Goal: Task Accomplishment & Management: Manage account settings

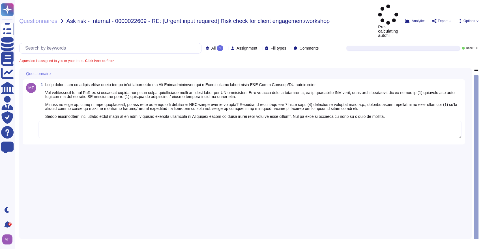
click at [91, 121] on textarea at bounding box center [249, 130] width 423 height 18
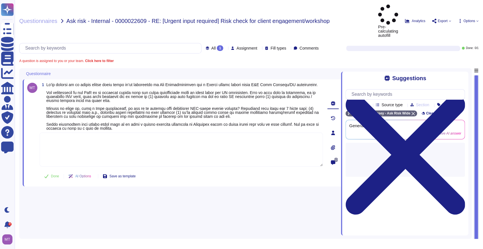
paste textarea "For your awareness, we are sharing with you the Firm’s WFR Consolidated Guardra…"
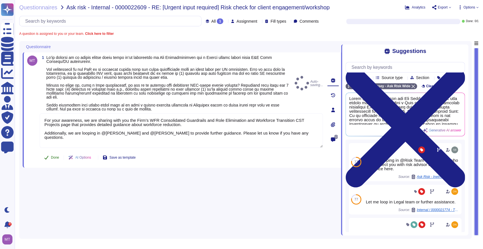
click at [50, 153] on button "Done" at bounding box center [52, 157] width 24 height 11
type textarea "For your awareness, we are sharing with you the Firm’s WFR Consolidated Guardra…"
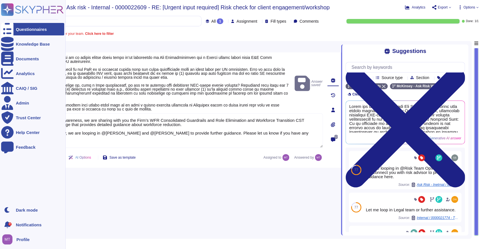
click at [22, 31] on div "Questionnaires" at bounding box center [32, 29] width 63 height 12
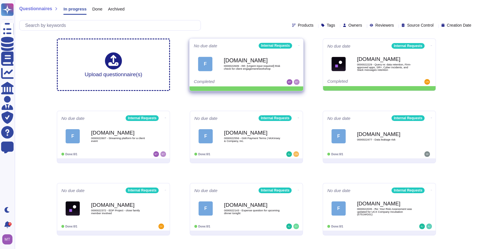
click at [299, 45] on icon at bounding box center [299, 45] width 1 height 1
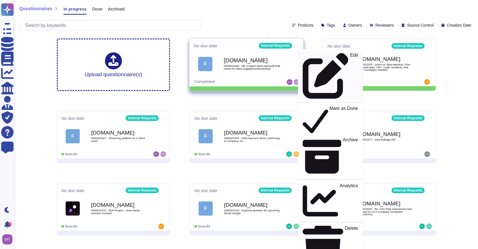
click at [314, 57] on div "Edit" at bounding box center [330, 76] width 55 height 46
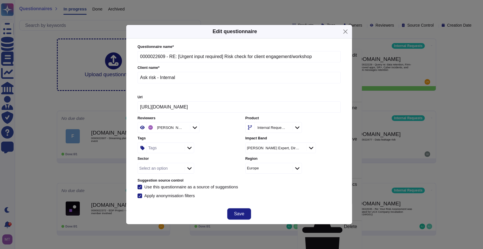
click at [161, 149] on div "Tags" at bounding box center [165, 148] width 37 height 10
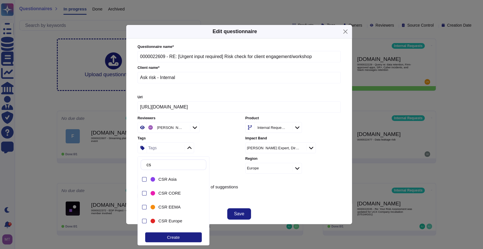
type input "csr"
click at [160, 217] on div "CSR Europe" at bounding box center [174, 220] width 51 height 13
click at [309, 200] on div "Questionnaire name * 0000022609 - RE: [Urgent input required] Risk check for cl…" at bounding box center [239, 120] width 214 height 165
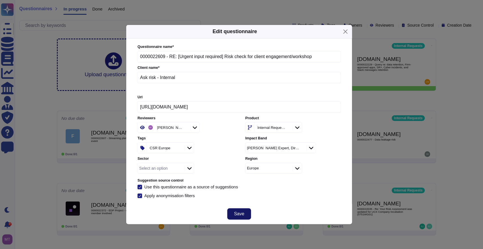
click at [236, 216] on span "Save" at bounding box center [239, 213] width 10 height 5
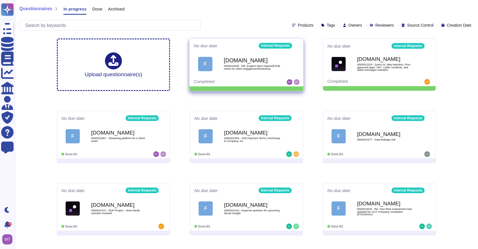
click at [298, 42] on span at bounding box center [299, 45] width 2 height 6
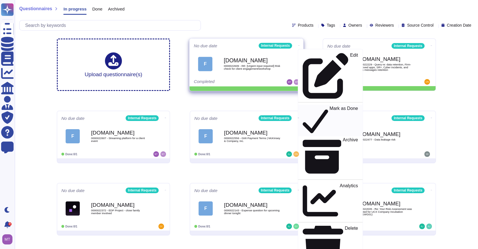
click at [303, 106] on icon at bounding box center [315, 120] width 25 height 29
